Goal: Task Accomplishment & Management: Complete application form

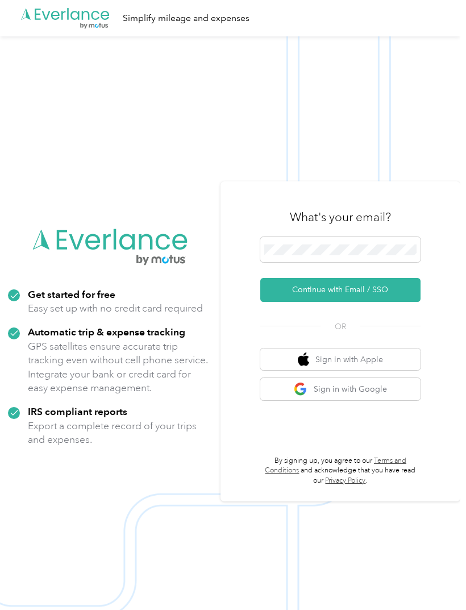
click at [385, 302] on button "Continue with Email / SSO" at bounding box center [341, 290] width 160 height 24
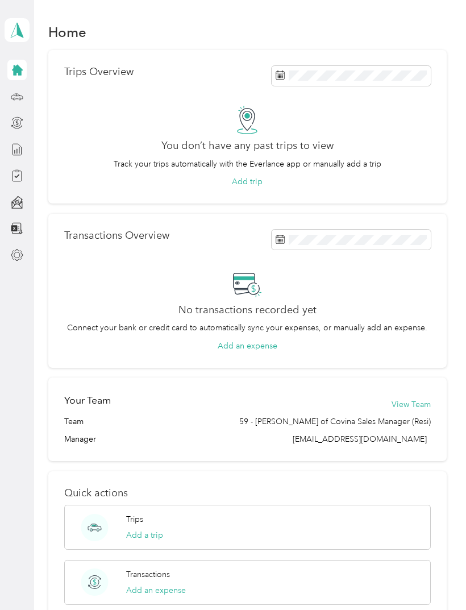
click at [8, 97] on div at bounding box center [16, 96] width 19 height 20
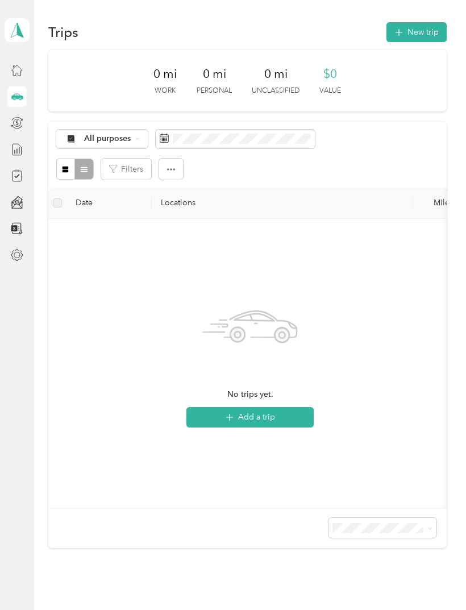
click at [8, 132] on div at bounding box center [16, 163] width 19 height 206
click at [18, 219] on div at bounding box center [16, 228] width 19 height 20
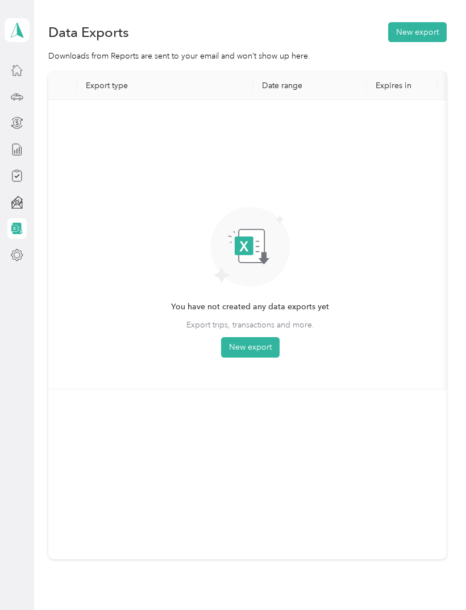
click at [28, 57] on div "[PERSON_NAME][EMAIL_ADDRESS][PERSON_NAME][DOMAIN_NAME] Personal dashboard" at bounding box center [17, 133] width 25 height 266
click at [20, 47] on div "[PERSON_NAME][EMAIL_ADDRESS][PERSON_NAME][DOMAIN_NAME] Personal dashboard" at bounding box center [17, 30] width 25 height 40
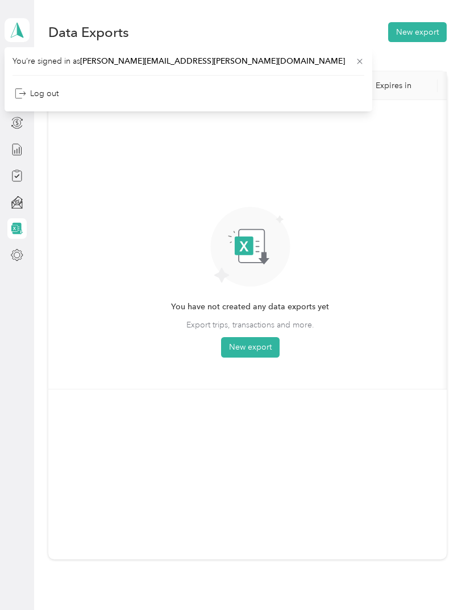
scroll to position [1, 0]
click at [71, 125] on div "You have not created any data exports yet Export trips, transactions and more. …" at bounding box center [250, 244] width 386 height 271
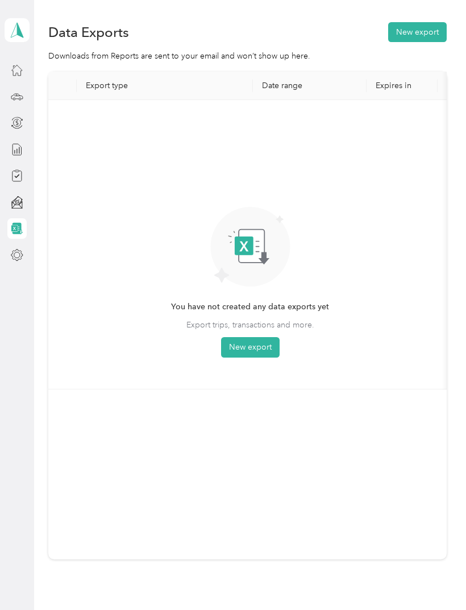
click at [16, 48] on div "[PERSON_NAME][EMAIL_ADDRESS][PERSON_NAME][DOMAIN_NAME] Personal dashboard" at bounding box center [17, 30] width 25 height 40
click at [22, 53] on div "You’re signed in as [PERSON_NAME][EMAIL_ADDRESS][PERSON_NAME][DOMAIN_NAME] Log …" at bounding box center [189, 74] width 368 height 64
click at [152, 133] on div "You have not created any data exports yet Export trips, transactions and more. …" at bounding box center [250, 244] width 386 height 271
click at [22, 93] on icon at bounding box center [17, 96] width 13 height 13
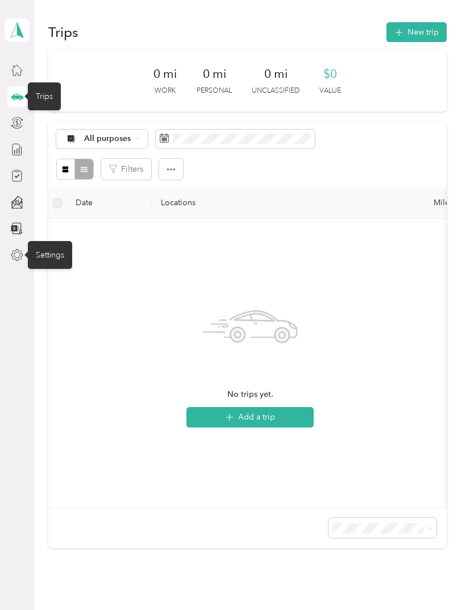
click at [56, 260] on div "Settings" at bounding box center [50, 255] width 44 height 28
click at [60, 249] on div "Settings" at bounding box center [50, 255] width 44 height 28
click at [21, 250] on icon at bounding box center [16, 254] width 11 height 11
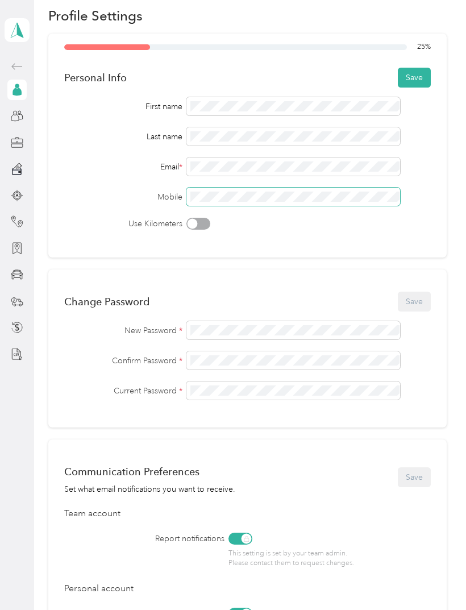
scroll to position [82, 0]
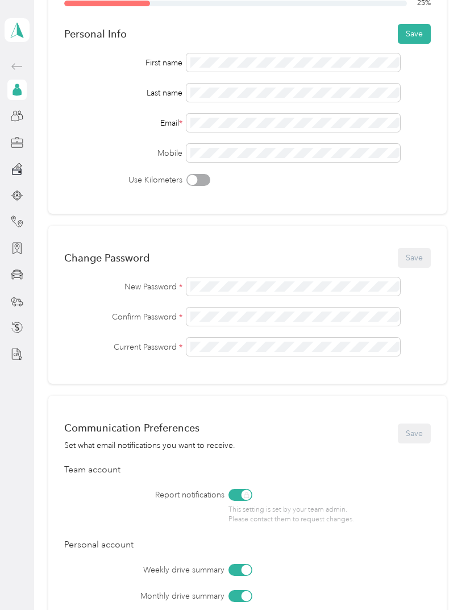
click at [257, 278] on span at bounding box center [294, 287] width 214 height 18
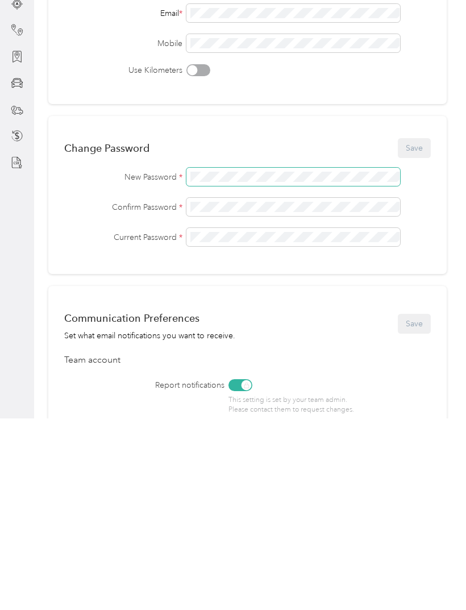
scroll to position [0, 0]
click at [396, 571] on div "Report notifications This setting is set by your team admin. Please contact the…" at bounding box center [279, 589] width 303 height 36
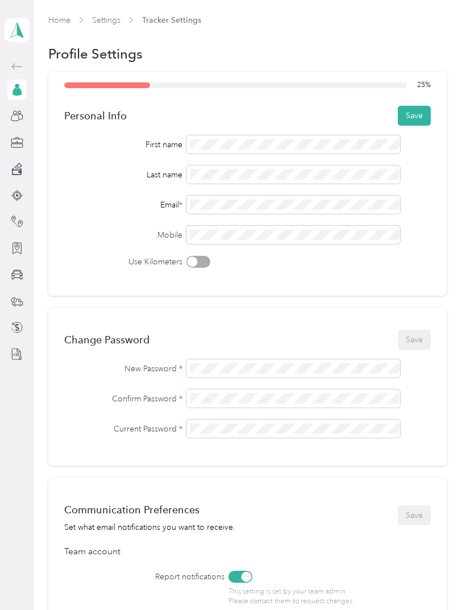
click at [416, 106] on button "Save" at bounding box center [414, 116] width 33 height 20
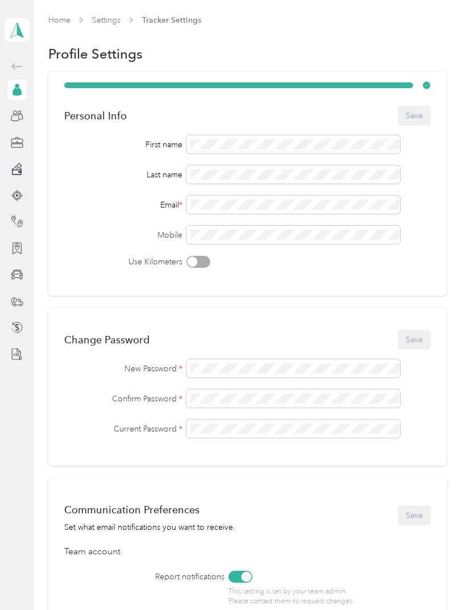
click at [24, 106] on div at bounding box center [16, 116] width 19 height 20
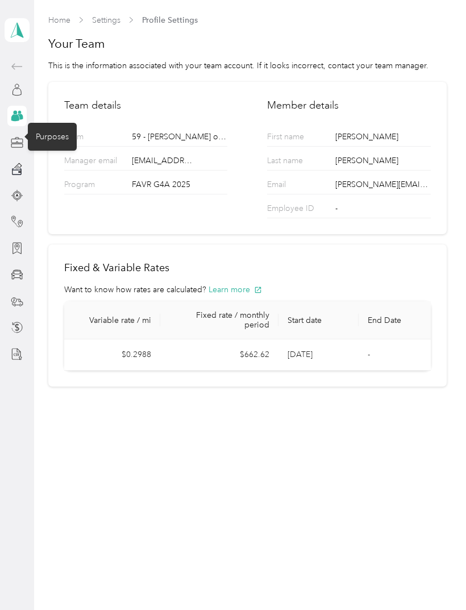
click at [16, 137] on icon at bounding box center [17, 143] width 13 height 13
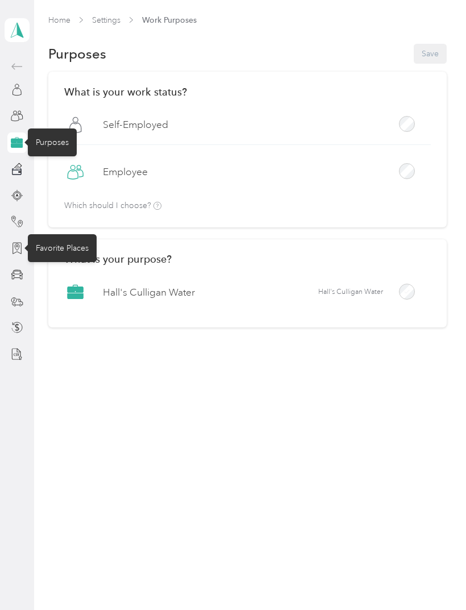
click at [71, 234] on div "Favorite Places" at bounding box center [62, 248] width 69 height 28
click at [22, 242] on icon at bounding box center [17, 248] width 13 height 13
click at [26, 238] on div at bounding box center [16, 248] width 19 height 20
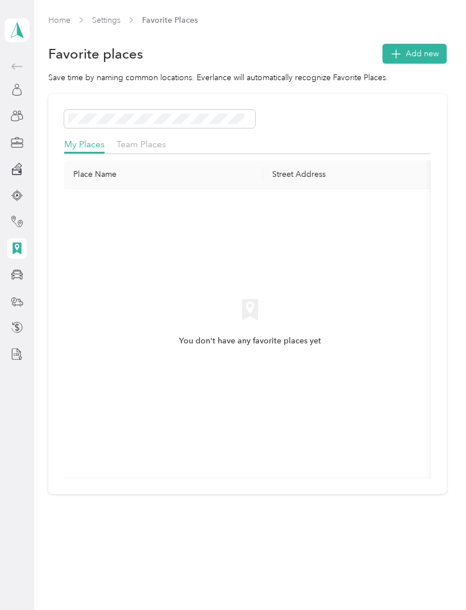
click at [25, 80] on div at bounding box center [16, 90] width 19 height 20
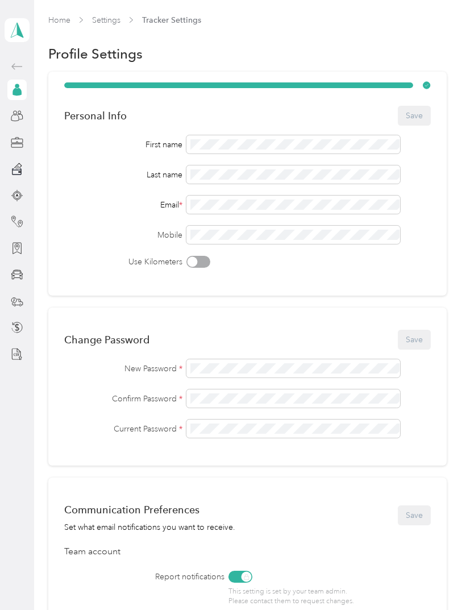
click at [22, 84] on icon at bounding box center [17, 90] width 13 height 13
click at [21, 84] on icon at bounding box center [17, 90] width 13 height 13
click at [19, 110] on icon at bounding box center [17, 116] width 13 height 13
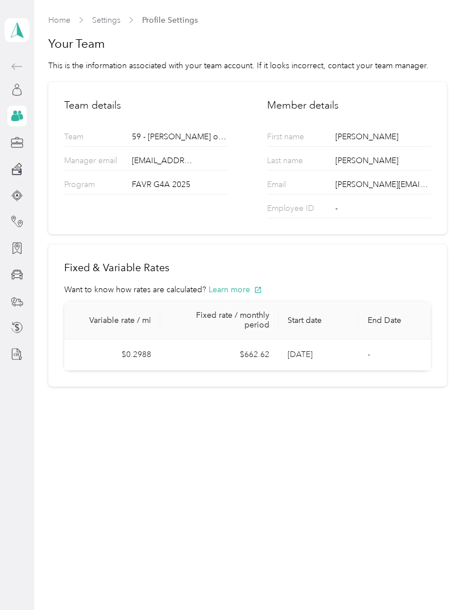
click at [35, 97] on div "Team" at bounding box center [45, 111] width 35 height 28
click at [16, 348] on icon at bounding box center [17, 354] width 13 height 13
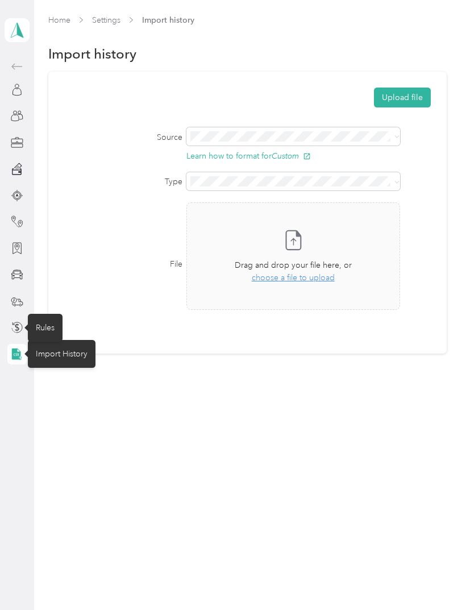
click at [19, 327] on icon at bounding box center [17, 327] width 13 height 13
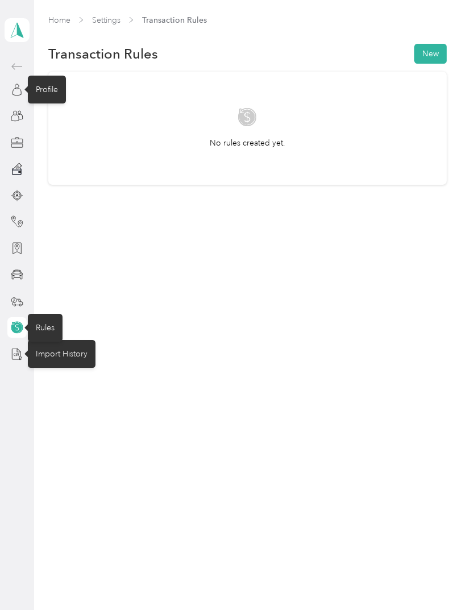
click at [23, 84] on icon at bounding box center [17, 90] width 13 height 13
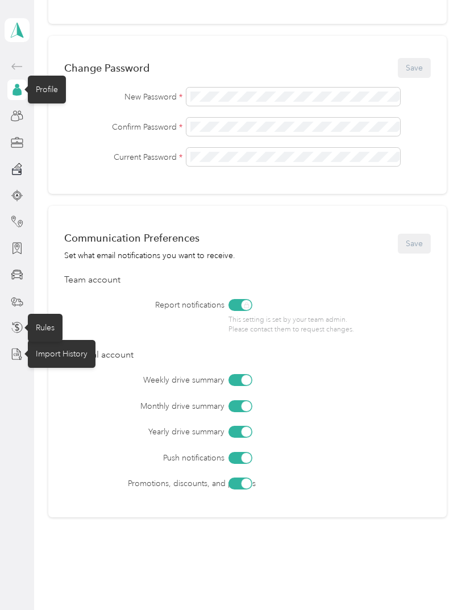
scroll to position [271, 0]
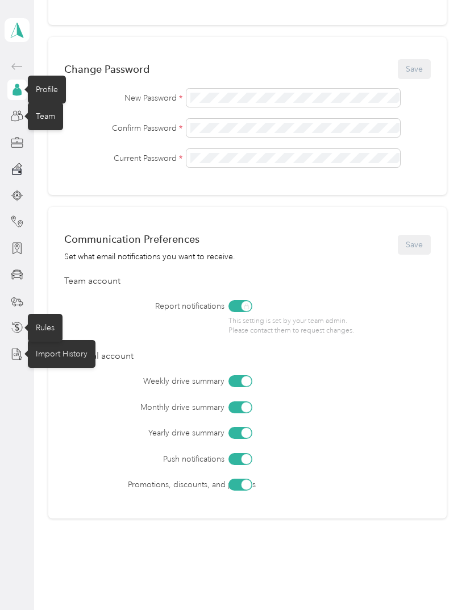
click at [16, 118] on icon at bounding box center [17, 116] width 13 height 13
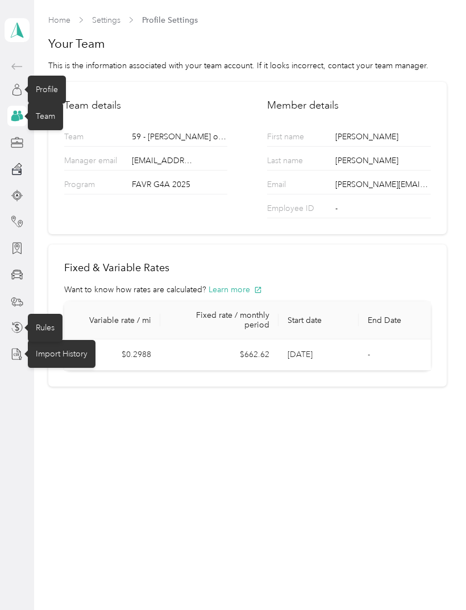
click at [16, 36] on icon at bounding box center [17, 30] width 17 height 16
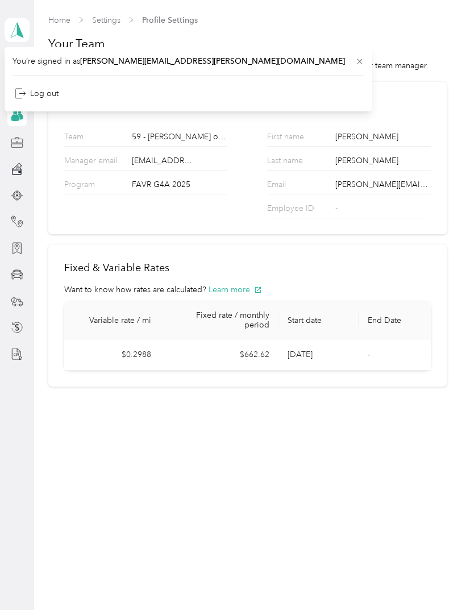
click at [20, 30] on polygon at bounding box center [20, 29] width 6 height 15
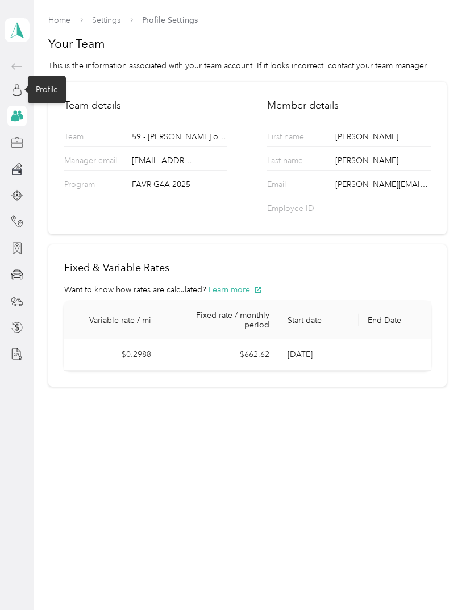
click at [20, 91] on icon at bounding box center [17, 90] width 13 height 13
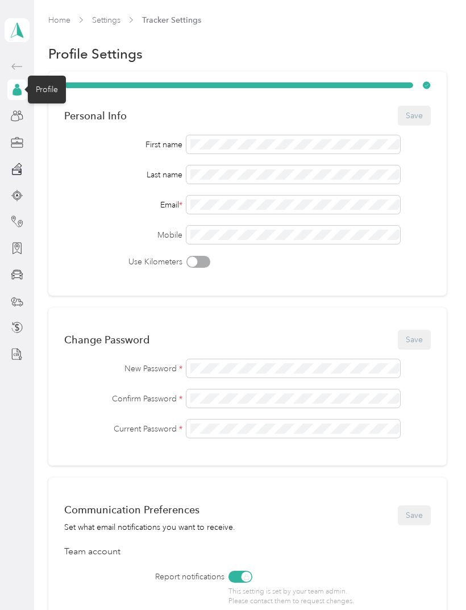
click at [26, 31] on icon at bounding box center [17, 30] width 17 height 16
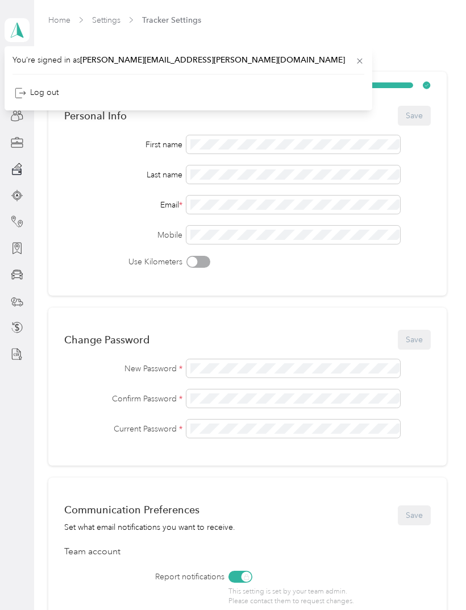
click at [25, 30] on icon at bounding box center [17, 30] width 17 height 16
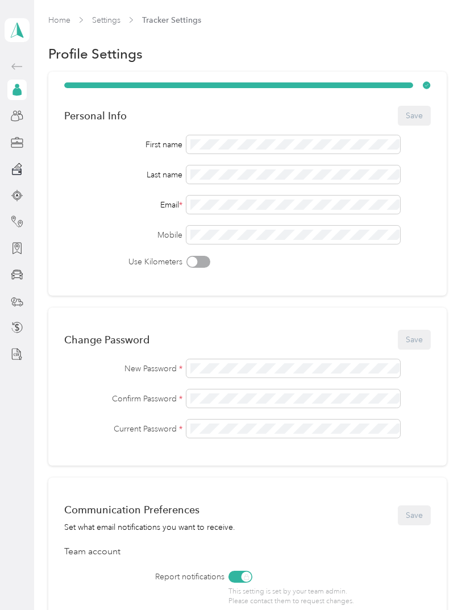
click at [20, 38] on icon at bounding box center [17, 30] width 17 height 16
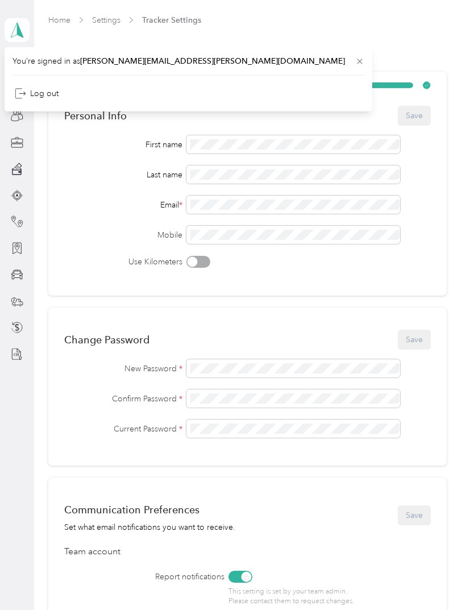
click at [19, 26] on icon at bounding box center [17, 30] width 13 height 15
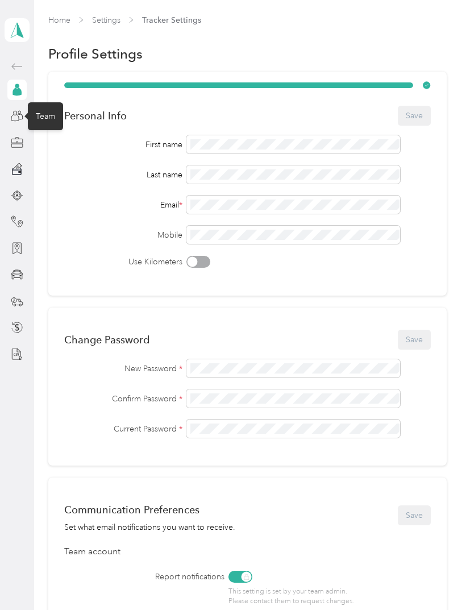
click at [15, 113] on icon at bounding box center [17, 116] width 13 height 13
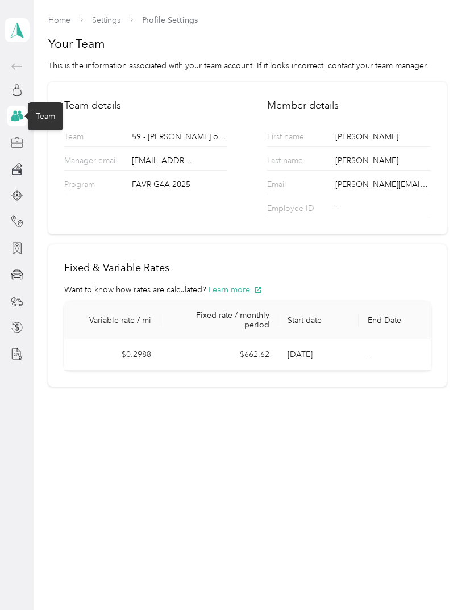
click at [63, 16] on link "Home" at bounding box center [59, 20] width 22 height 10
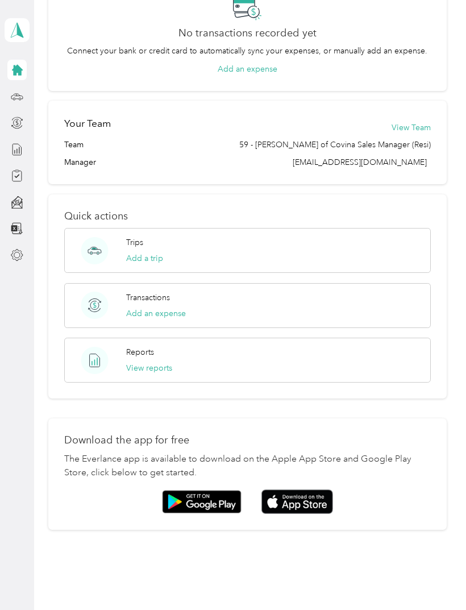
scroll to position [276, 0]
click at [309, 498] on img at bounding box center [298, 502] width 72 height 24
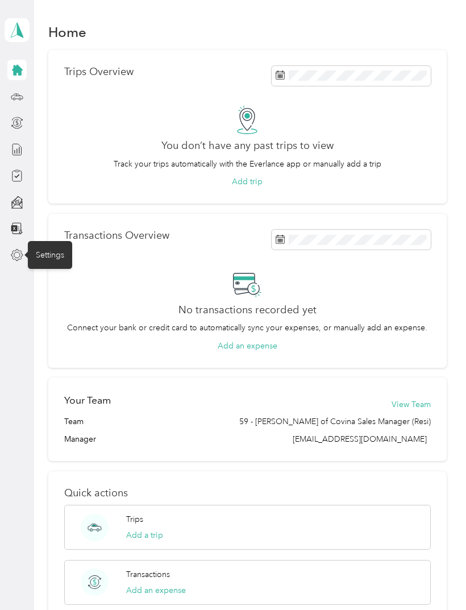
click at [22, 250] on icon at bounding box center [17, 255] width 13 height 13
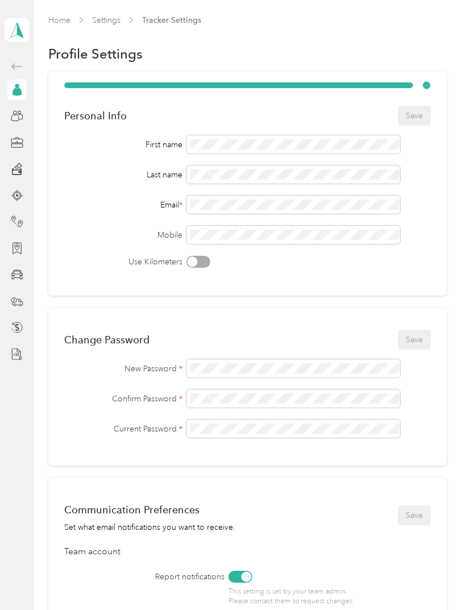
click at [18, 266] on div at bounding box center [16, 275] width 19 height 20
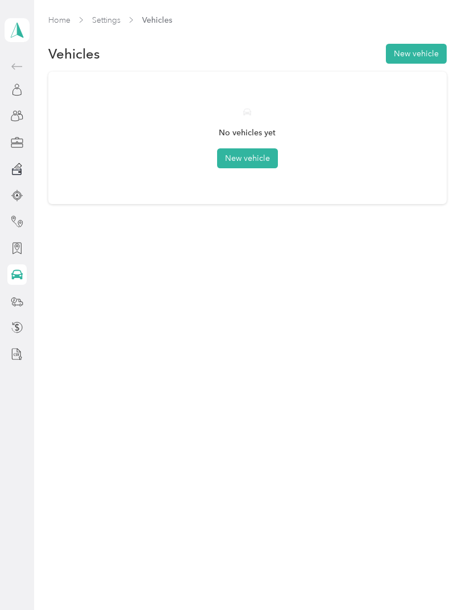
click at [257, 164] on button "New vehicle" at bounding box center [247, 158] width 61 height 20
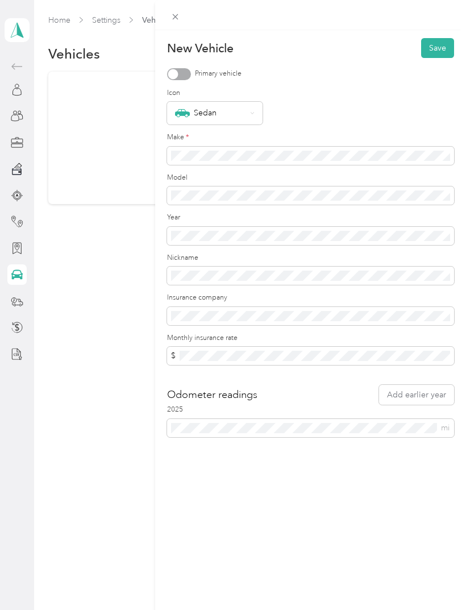
click at [254, 115] on icon at bounding box center [252, 113] width 5 height 5
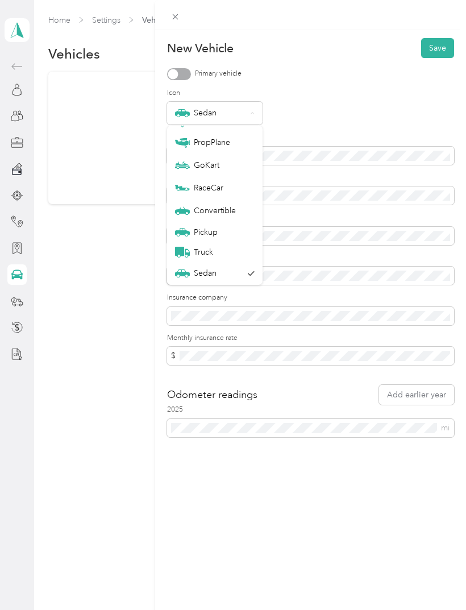
scroll to position [40, 0]
click at [208, 233] on div "Pickup" at bounding box center [215, 232] width 80 height 12
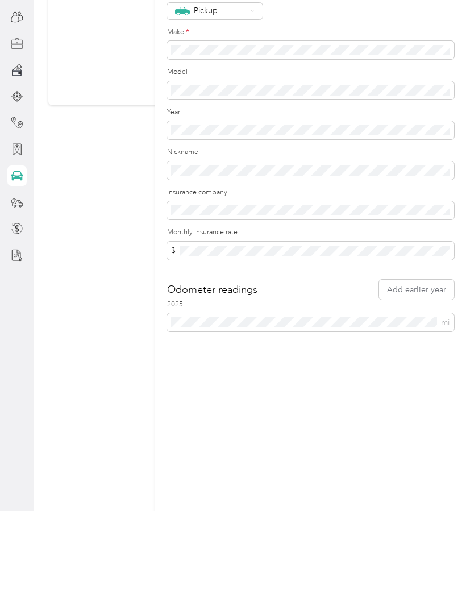
click at [268, 287] on label "Insurance company" at bounding box center [310, 292] width 287 height 10
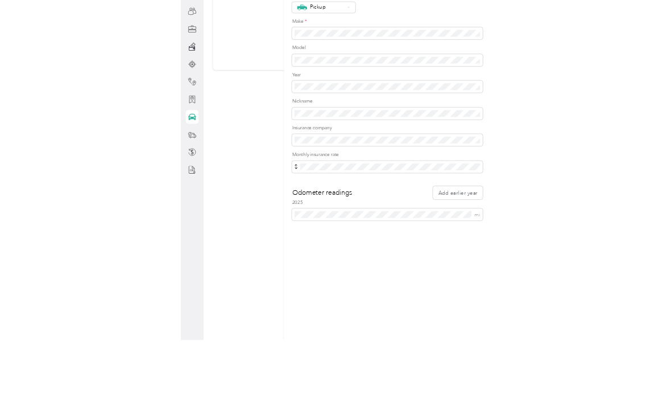
scroll to position [36, 0]
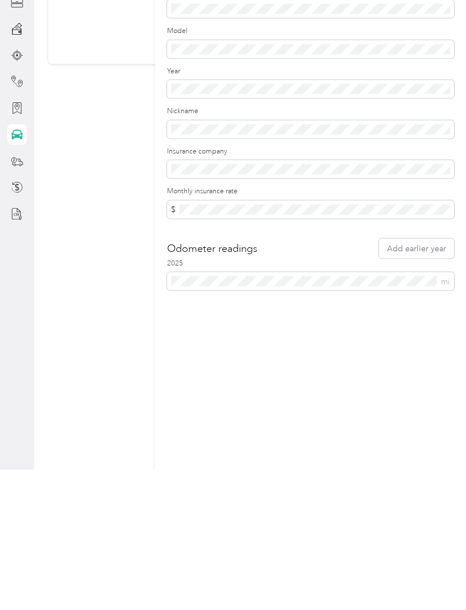
click at [245, 344] on div "New Vehicle Save Primary vehicle Icon Pickup Make * Model Year Nickname Insuran…" at bounding box center [310, 335] width 311 height 610
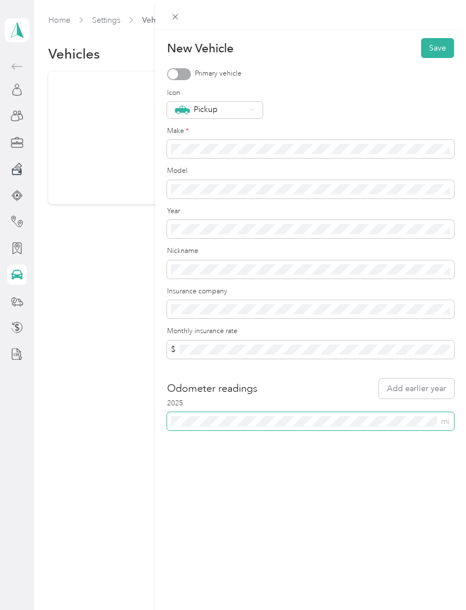
scroll to position [0, 0]
click at [436, 35] on div "New Vehicle Save Primary vehicle Icon Pickup Make * Model Year Nickname Insuran…" at bounding box center [310, 335] width 311 height 610
click at [440, 46] on button "Save" at bounding box center [437, 48] width 33 height 20
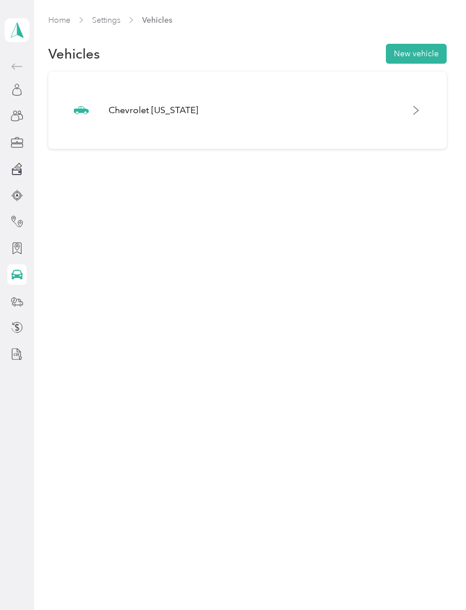
click at [9, 89] on div at bounding box center [16, 90] width 19 height 20
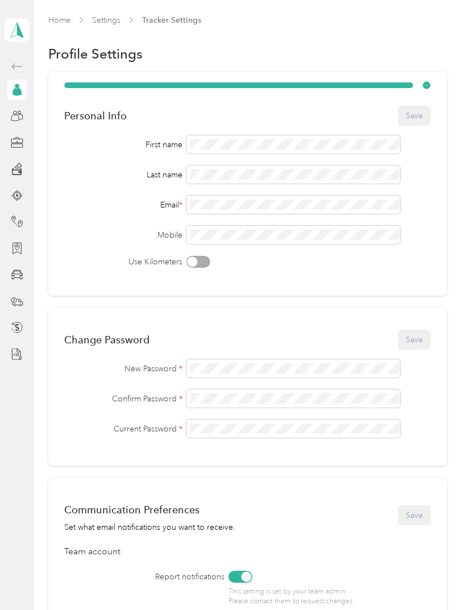
click at [20, 133] on div at bounding box center [16, 143] width 19 height 20
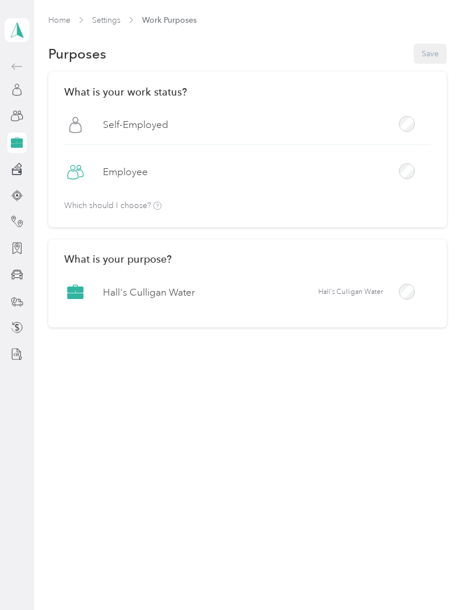
click at [51, 24] on link "Home" at bounding box center [59, 20] width 22 height 10
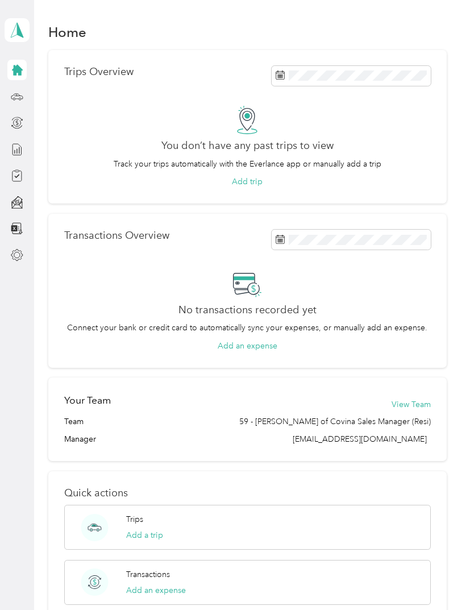
click at [26, 245] on div at bounding box center [16, 163] width 19 height 206
click at [28, 254] on div "Settings" at bounding box center [50, 255] width 44 height 28
click at [14, 249] on icon at bounding box center [17, 255] width 13 height 13
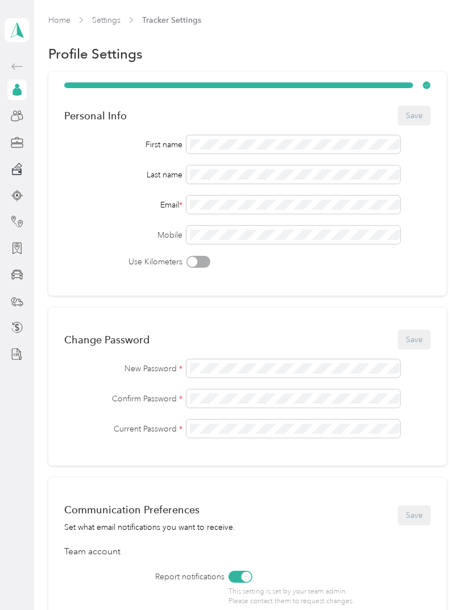
click at [19, 85] on circle at bounding box center [17, 86] width 4 height 4
click at [21, 84] on icon at bounding box center [17, 90] width 13 height 13
click at [27, 96] on div at bounding box center [16, 90] width 19 height 20
click at [15, 115] on icon at bounding box center [17, 116] width 13 height 13
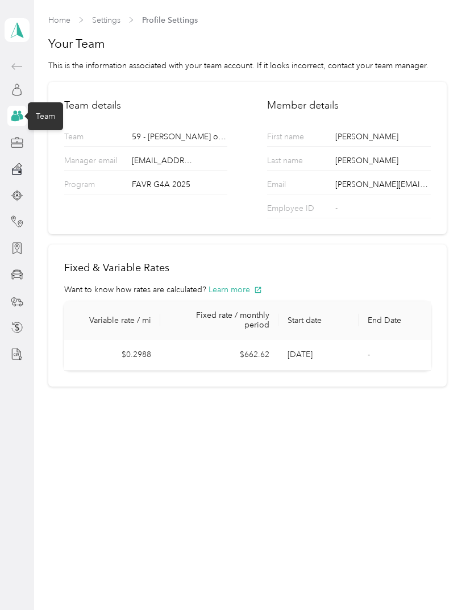
click at [8, 147] on div at bounding box center [16, 143] width 19 height 20
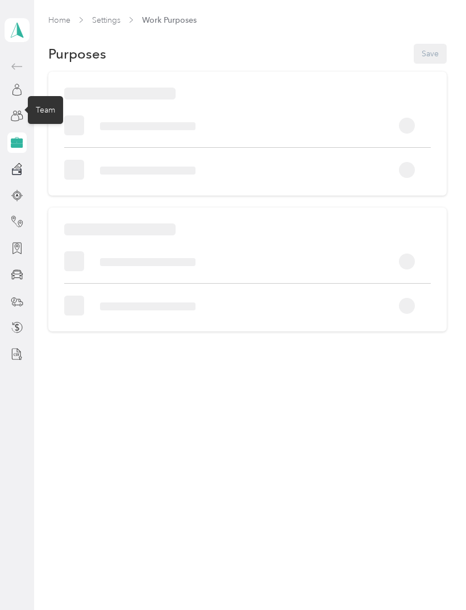
click at [7, 142] on div at bounding box center [16, 143] width 19 height 20
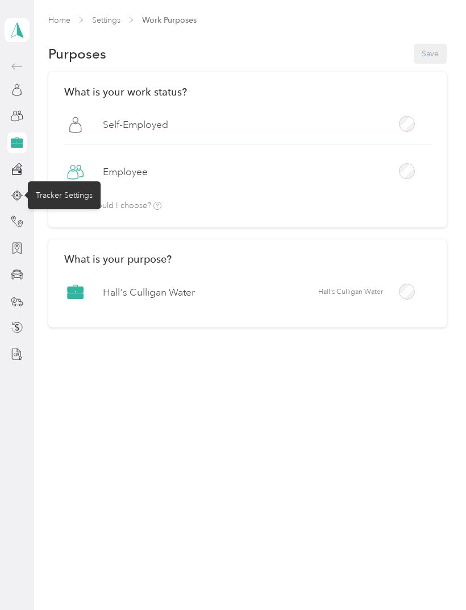
click at [19, 195] on icon at bounding box center [17, 195] width 13 height 13
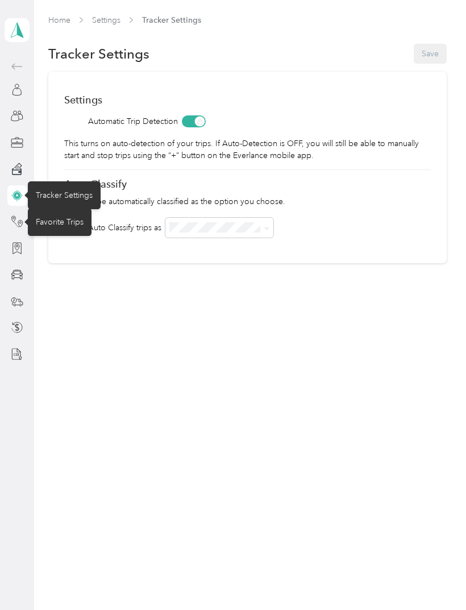
click at [23, 226] on icon at bounding box center [17, 222] width 13 height 13
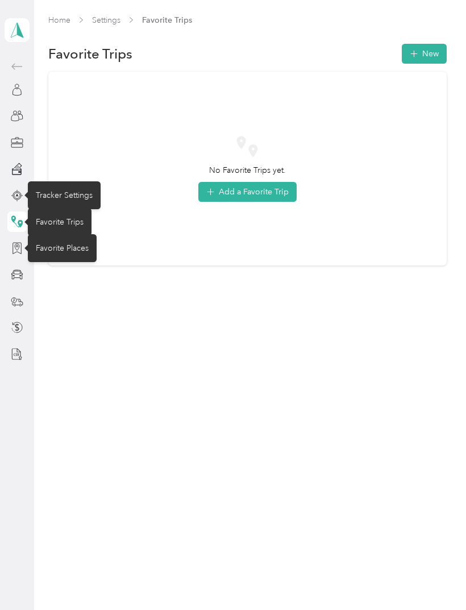
click at [23, 251] on icon at bounding box center [17, 248] width 13 height 13
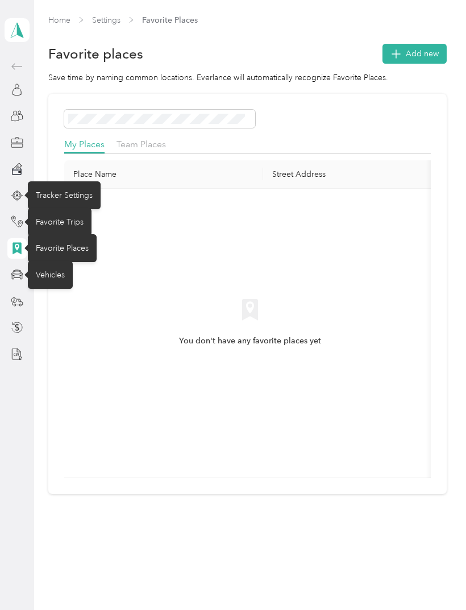
click at [22, 272] on icon at bounding box center [17, 274] width 13 height 13
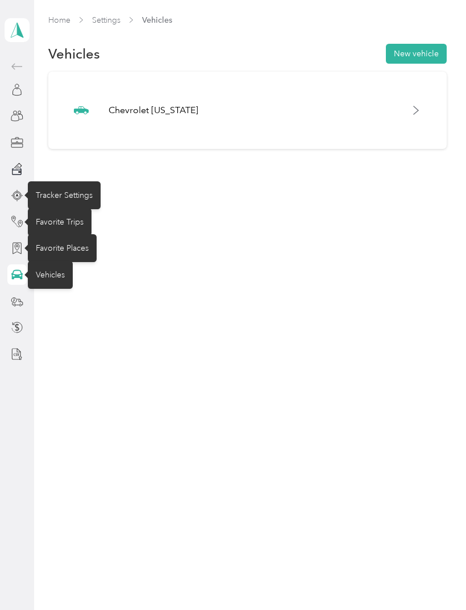
click at [425, 98] on div "Chevrolet Colorado" at bounding box center [247, 111] width 367 height 46
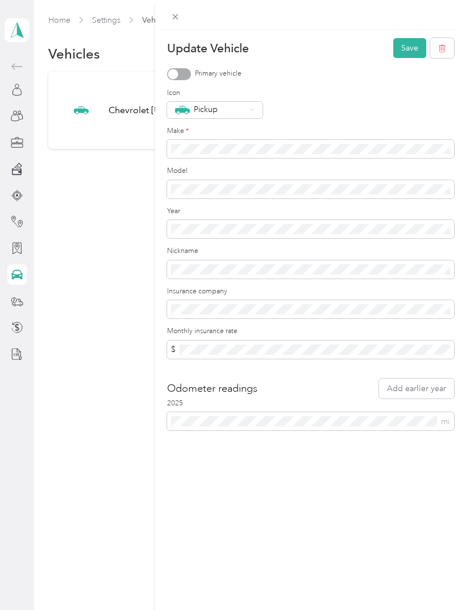
click at [15, 304] on div "Update Vehicle Save Primary vehicle Icon Pickup Make * Model Year Nickname Insu…" at bounding box center [233, 305] width 466 height 610
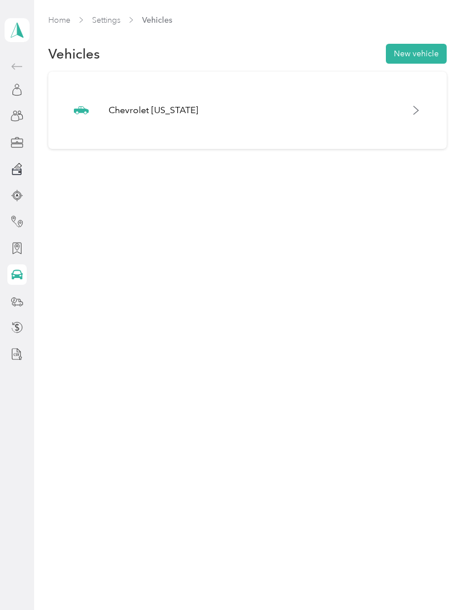
click at [23, 320] on div at bounding box center [16, 327] width 19 height 20
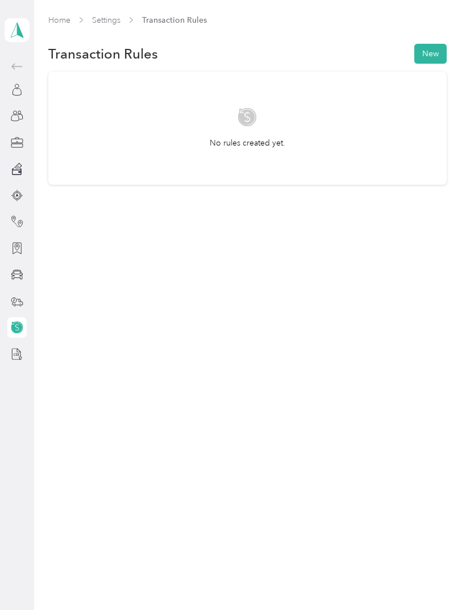
click at [18, 354] on icon at bounding box center [17, 354] width 13 height 13
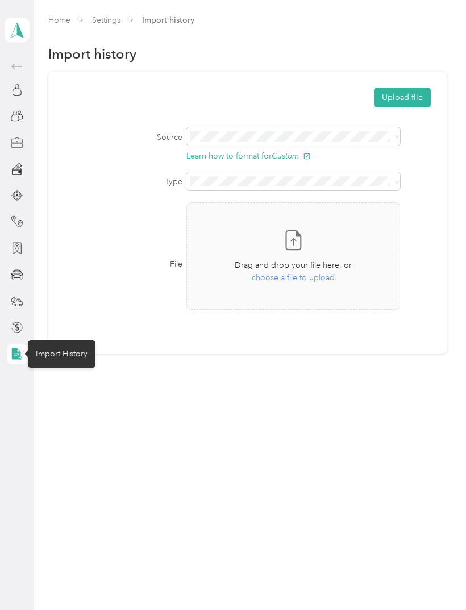
click at [17, 30] on polygon at bounding box center [20, 29] width 6 height 15
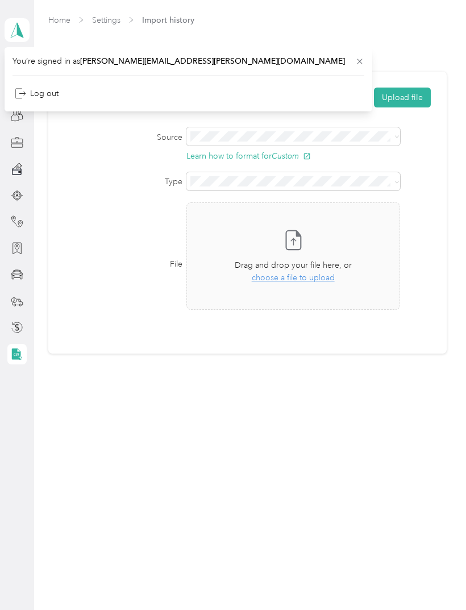
click at [64, 22] on link "Home" at bounding box center [59, 20] width 22 height 10
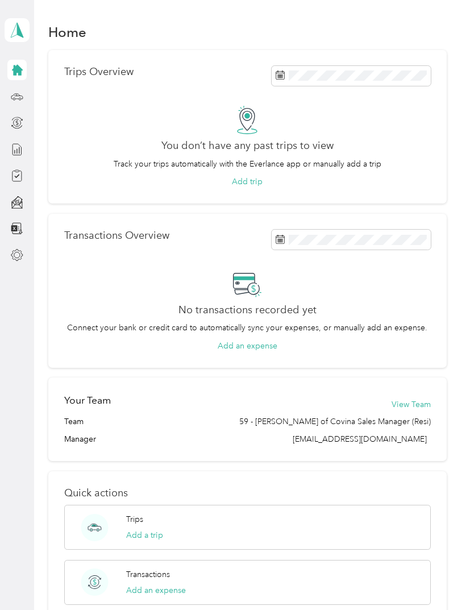
click at [16, 24] on icon at bounding box center [17, 30] width 17 height 16
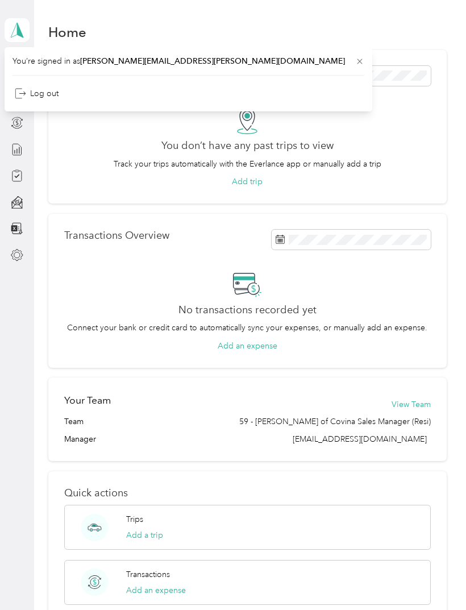
click at [16, 271] on aside "[PERSON_NAME] Personal dashboard" at bounding box center [17, 305] width 34 height 610
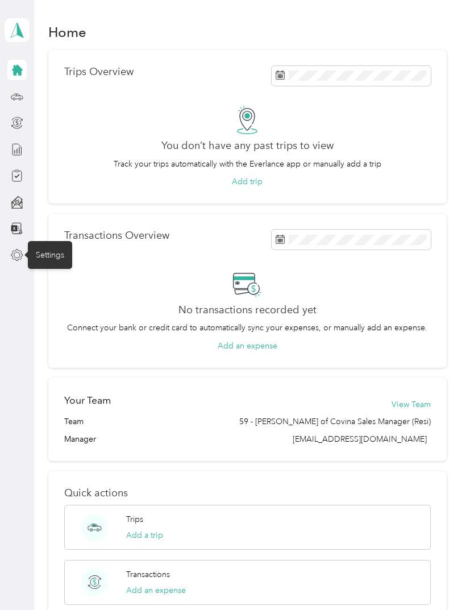
click at [53, 260] on div "Settings" at bounding box center [50, 255] width 44 height 28
click at [16, 259] on icon at bounding box center [17, 255] width 13 height 13
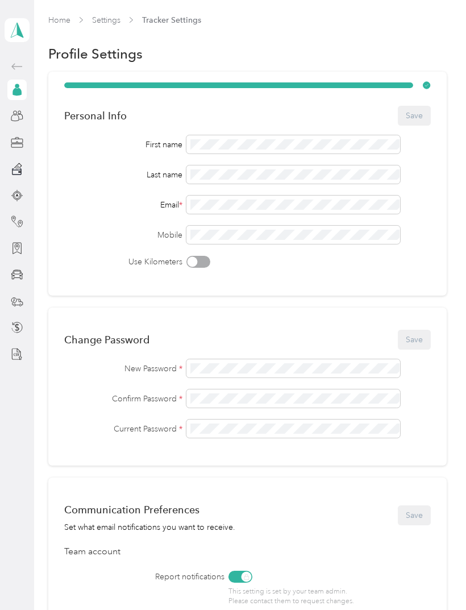
click at [15, 97] on div at bounding box center [16, 90] width 19 height 20
click at [14, 257] on div at bounding box center [16, 248] width 19 height 20
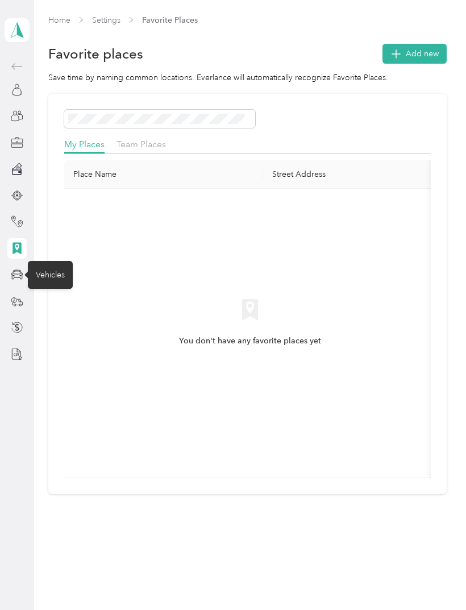
click at [20, 276] on icon at bounding box center [20, 275] width 2 height 1
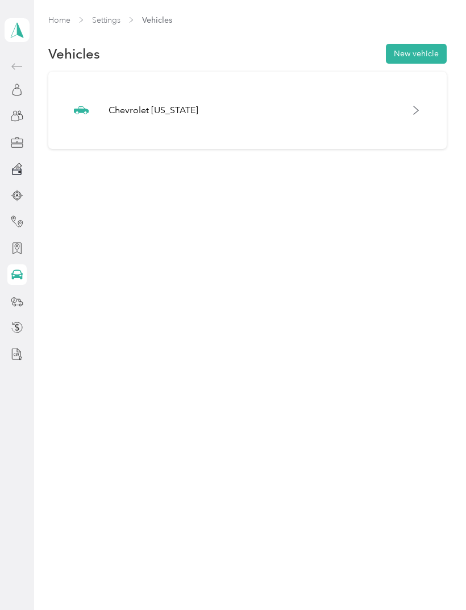
click at [53, 280] on div "Vehicles" at bounding box center [50, 275] width 45 height 28
click at [111, 117] on div "Chevrolet Colorado" at bounding box center [247, 111] width 367 height 46
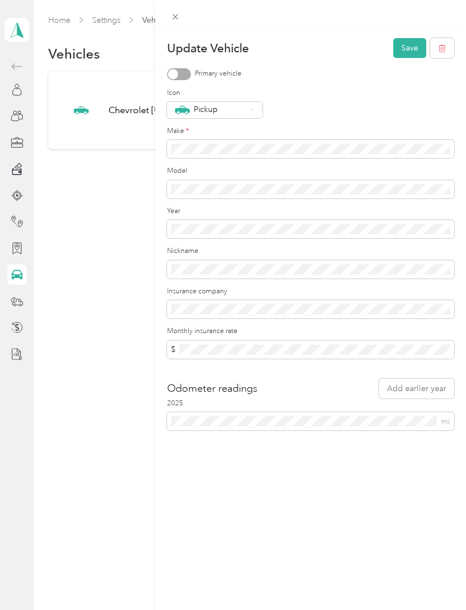
click at [71, 292] on div "Update Vehicle Save Primary vehicle Icon Pickup Make * Model Year Nickname Insu…" at bounding box center [233, 305] width 466 height 610
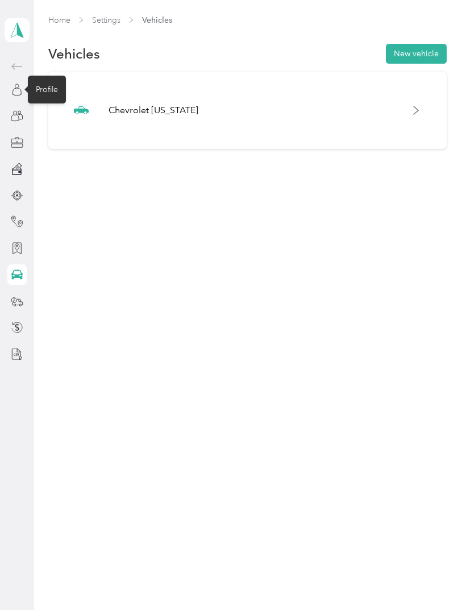
click at [49, 95] on div "Profile" at bounding box center [47, 90] width 38 height 28
click at [47, 96] on div "Profile" at bounding box center [47, 90] width 38 height 28
click at [21, 92] on icon at bounding box center [17, 91] width 9 height 7
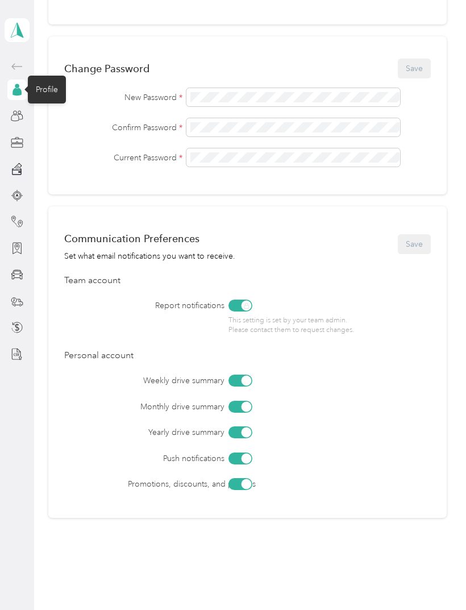
scroll to position [271, 0]
click at [23, 159] on div at bounding box center [16, 169] width 19 height 20
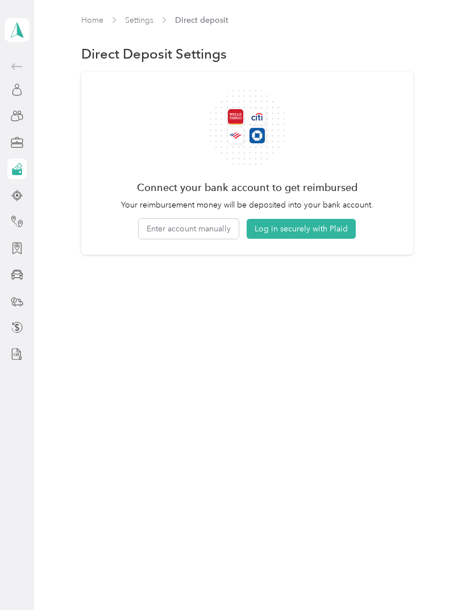
click at [18, 174] on icon at bounding box center [17, 171] width 9 height 6
click at [18, 171] on icon at bounding box center [17, 171] width 9 height 6
click at [94, 16] on link "Home" at bounding box center [92, 20] width 22 height 10
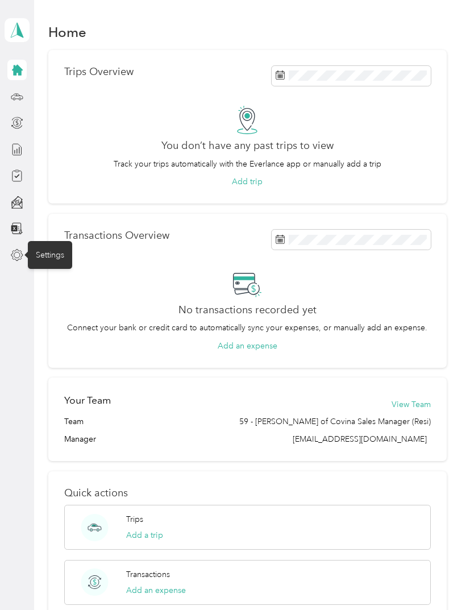
click at [20, 249] on icon at bounding box center [17, 255] width 13 height 13
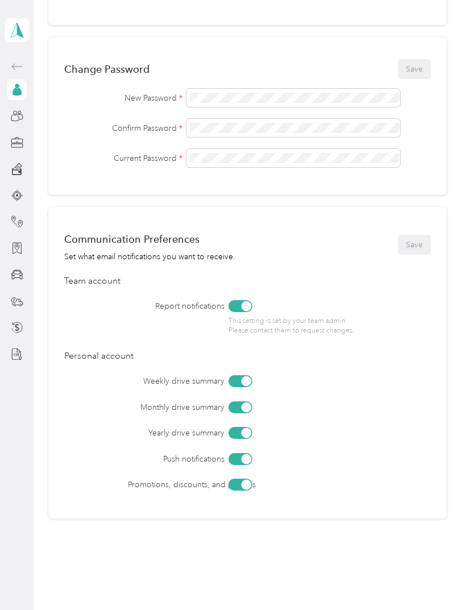
scroll to position [271, 0]
click at [18, 64] on icon at bounding box center [17, 67] width 14 height 14
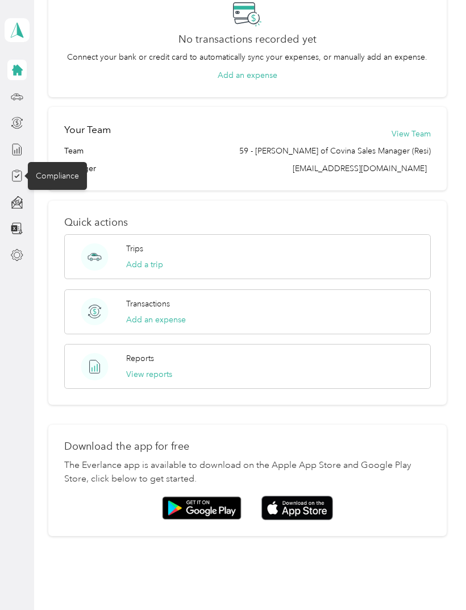
click at [14, 172] on icon at bounding box center [17, 176] width 13 height 13
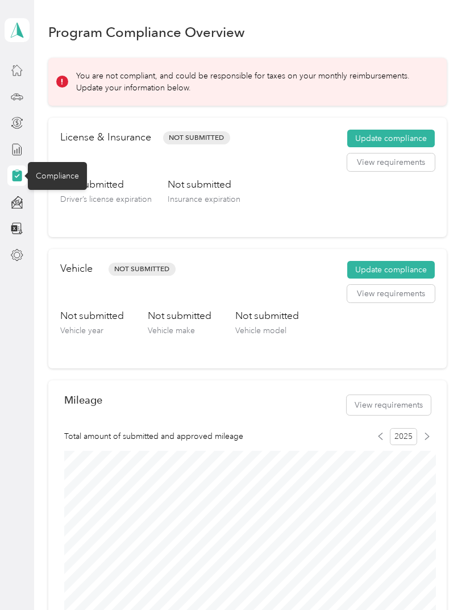
click at [250, 183] on div "Not submitted Driver’s license expiration Not submitted Insurance expiration" at bounding box center [247, 201] width 375 height 48
click at [419, 140] on button "Update compliance" at bounding box center [392, 139] width 88 height 18
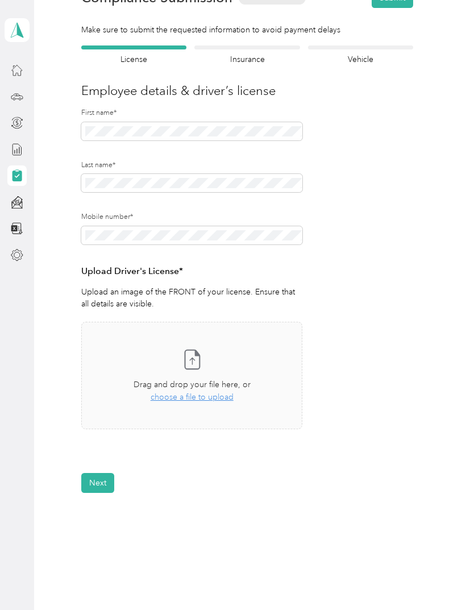
scroll to position [68, 0]
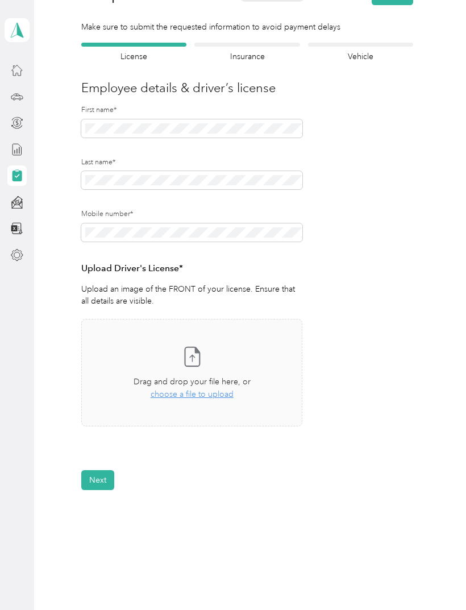
click at [222, 395] on span "choose a file to upload" at bounding box center [192, 395] width 83 height 10
click at [96, 514] on button "Next" at bounding box center [97, 515] width 33 height 20
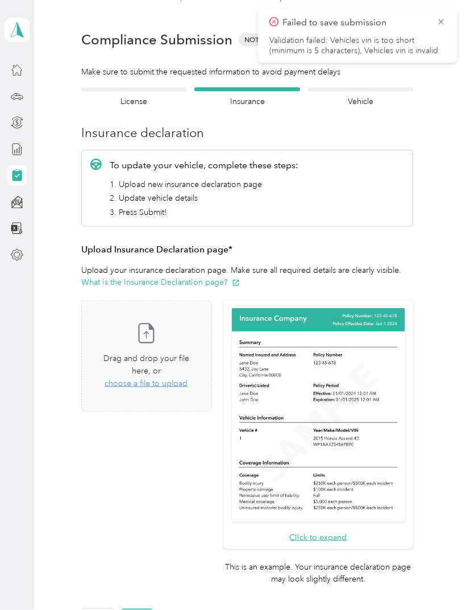
scroll to position [1, 0]
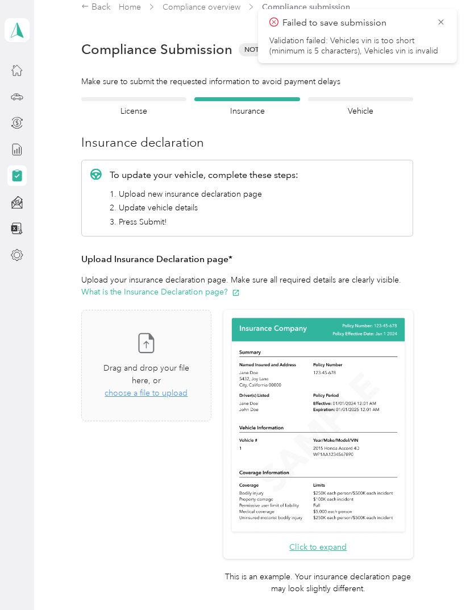
click at [147, 100] on div at bounding box center [133, 99] width 105 height 4
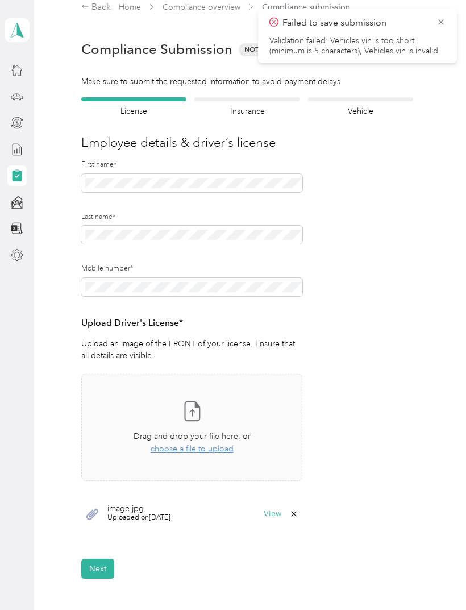
click at [275, 98] on div at bounding box center [247, 99] width 105 height 4
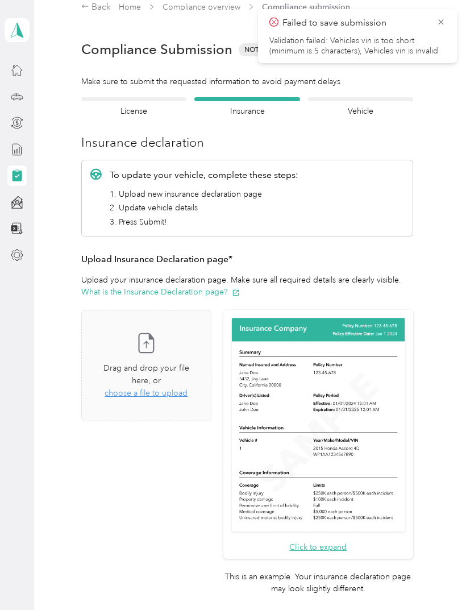
scroll to position [14, 0]
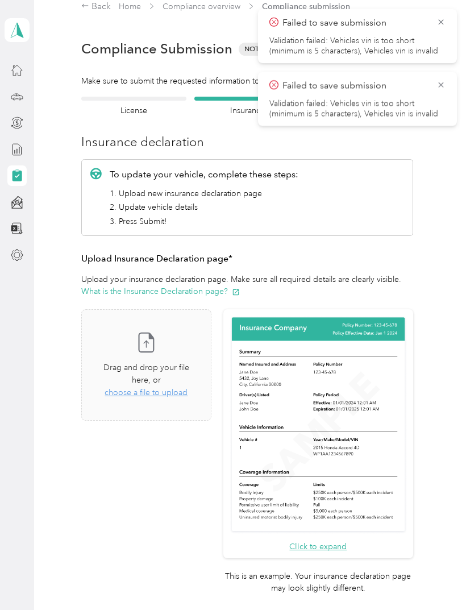
click at [445, 23] on icon at bounding box center [441, 22] width 9 height 10
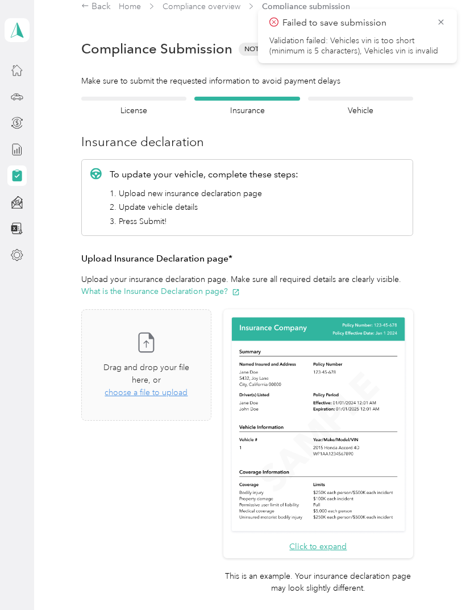
click at [444, 23] on icon at bounding box center [441, 22] width 9 height 10
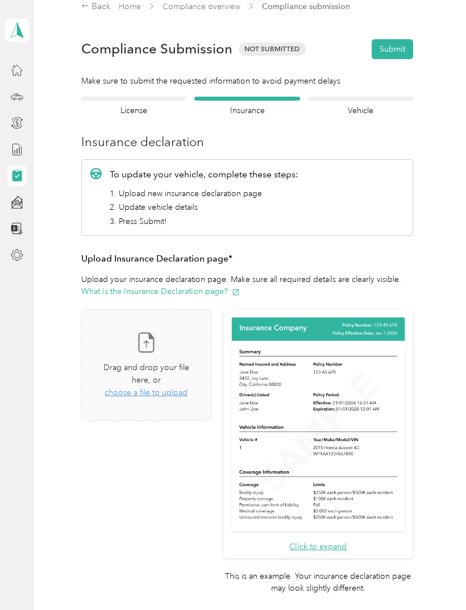
click at [133, 101] on div "Employee details & driver’s license License" at bounding box center [133, 107] width 105 height 20
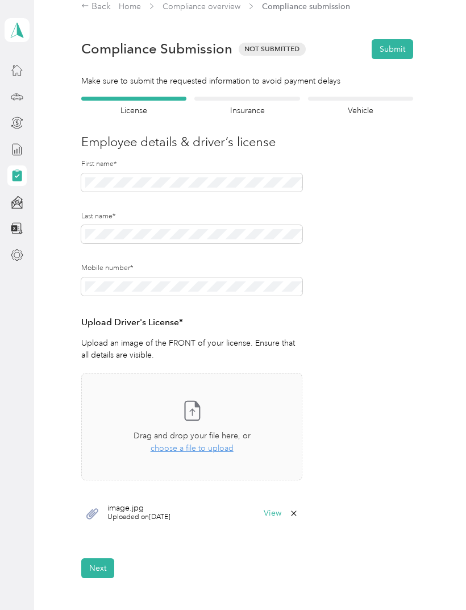
click at [275, 97] on div at bounding box center [247, 99] width 105 height 4
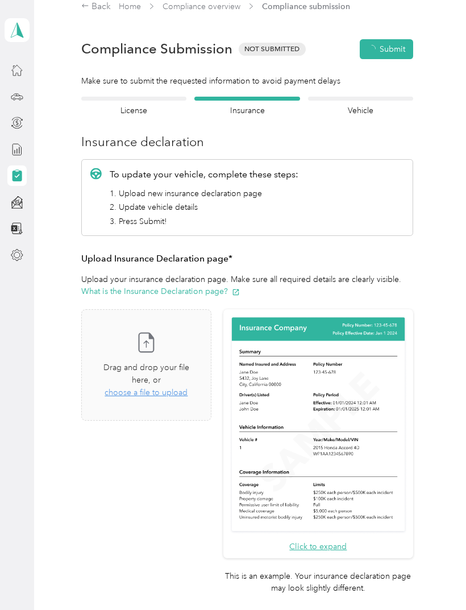
scroll to position [14, 0]
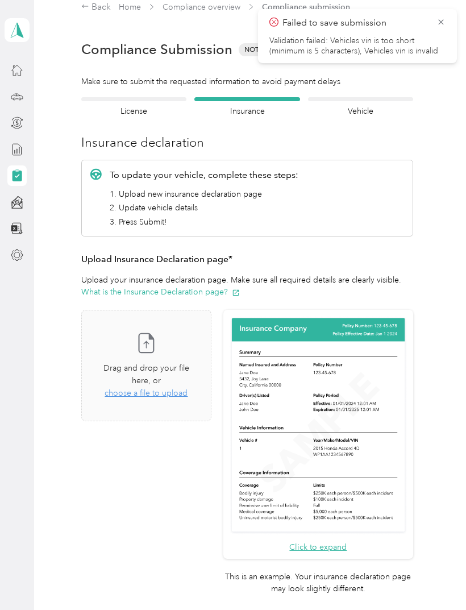
click at [424, 23] on p "Failed to save submission" at bounding box center [356, 23] width 146 height 14
click at [261, 111] on h4 "Insurance" at bounding box center [247, 111] width 105 height 12
